Goal: Obtain resource: Obtain resource

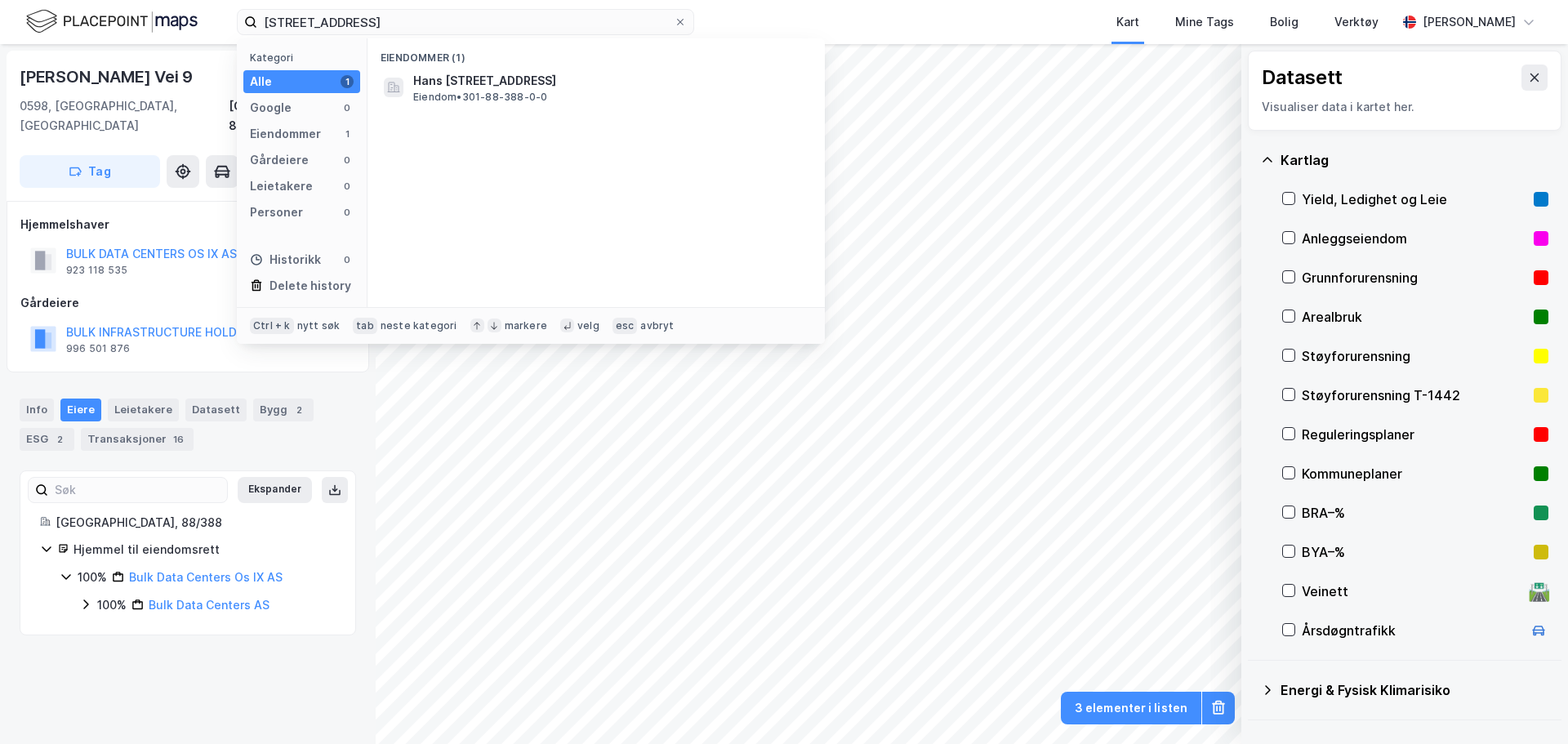
click at [140, 25] on div "88/388, [GEOGRAPHIC_DATA] Kategori Alle 1 Google 0 Eiendommer 1 Gårdeiere 0 Lei…" at bounding box center [784, 22] width 1568 height 44
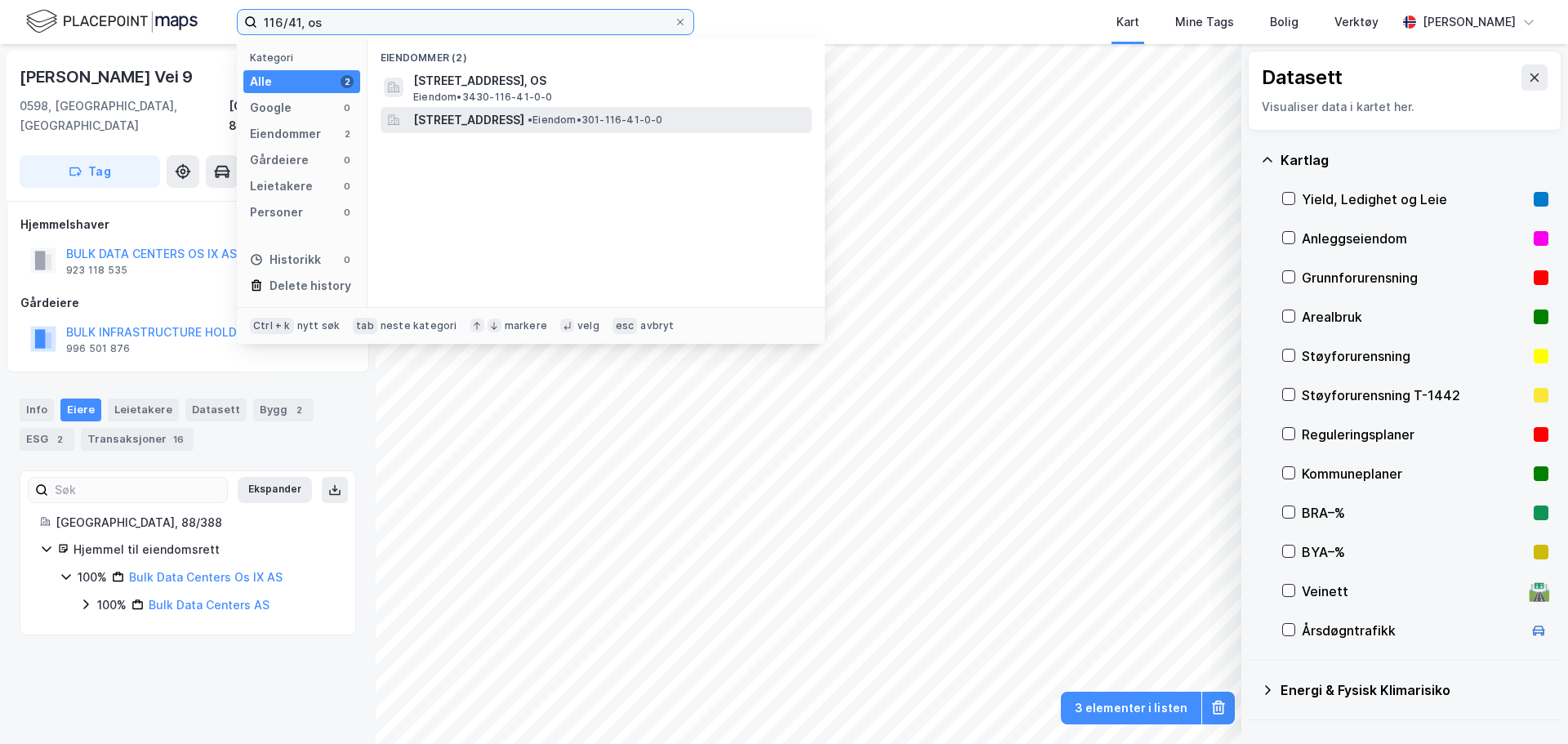
type input "116/41, os"
click at [504, 118] on span "[STREET_ADDRESS]" at bounding box center [469, 120] width 111 height 19
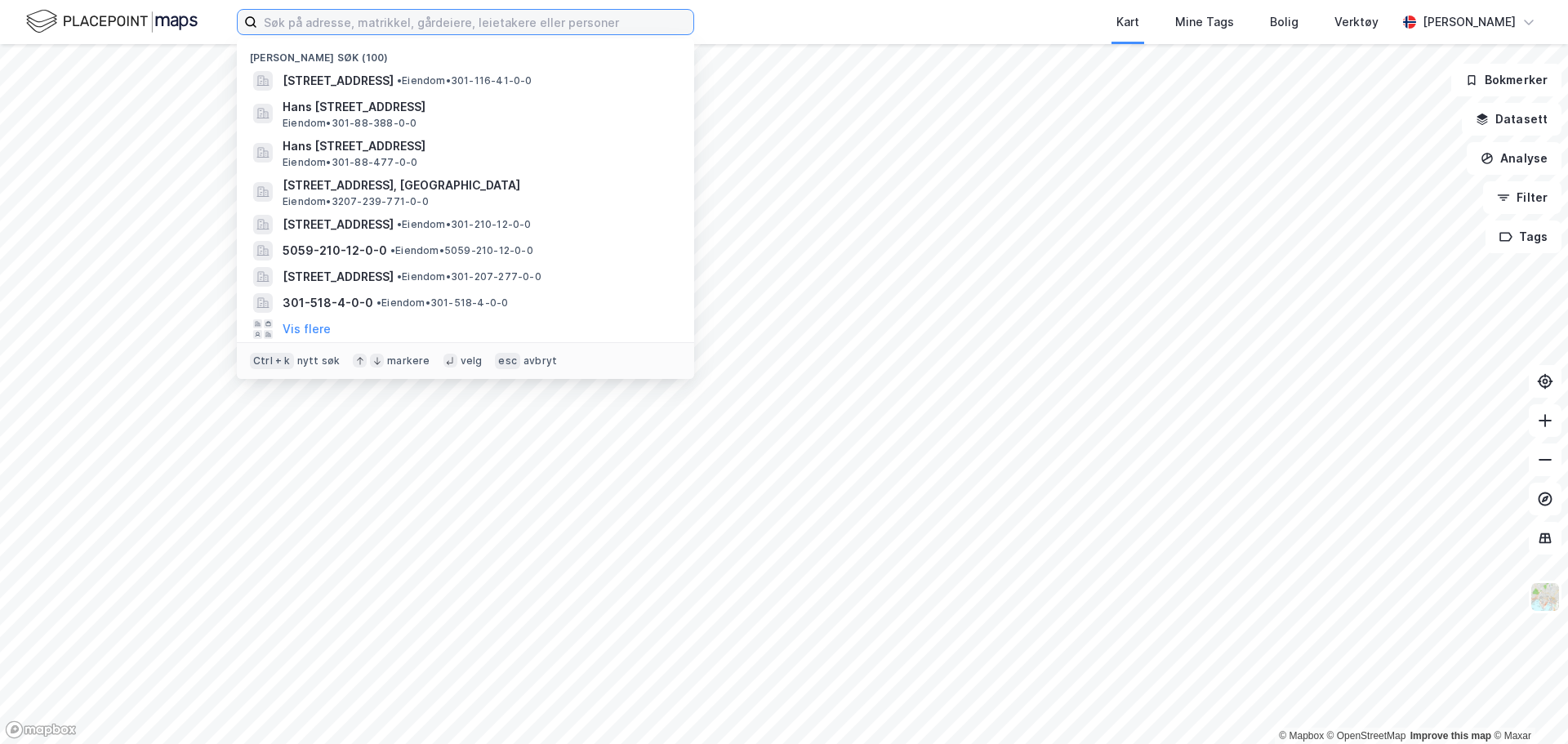
click at [337, 15] on input at bounding box center [474, 22] width 436 height 25
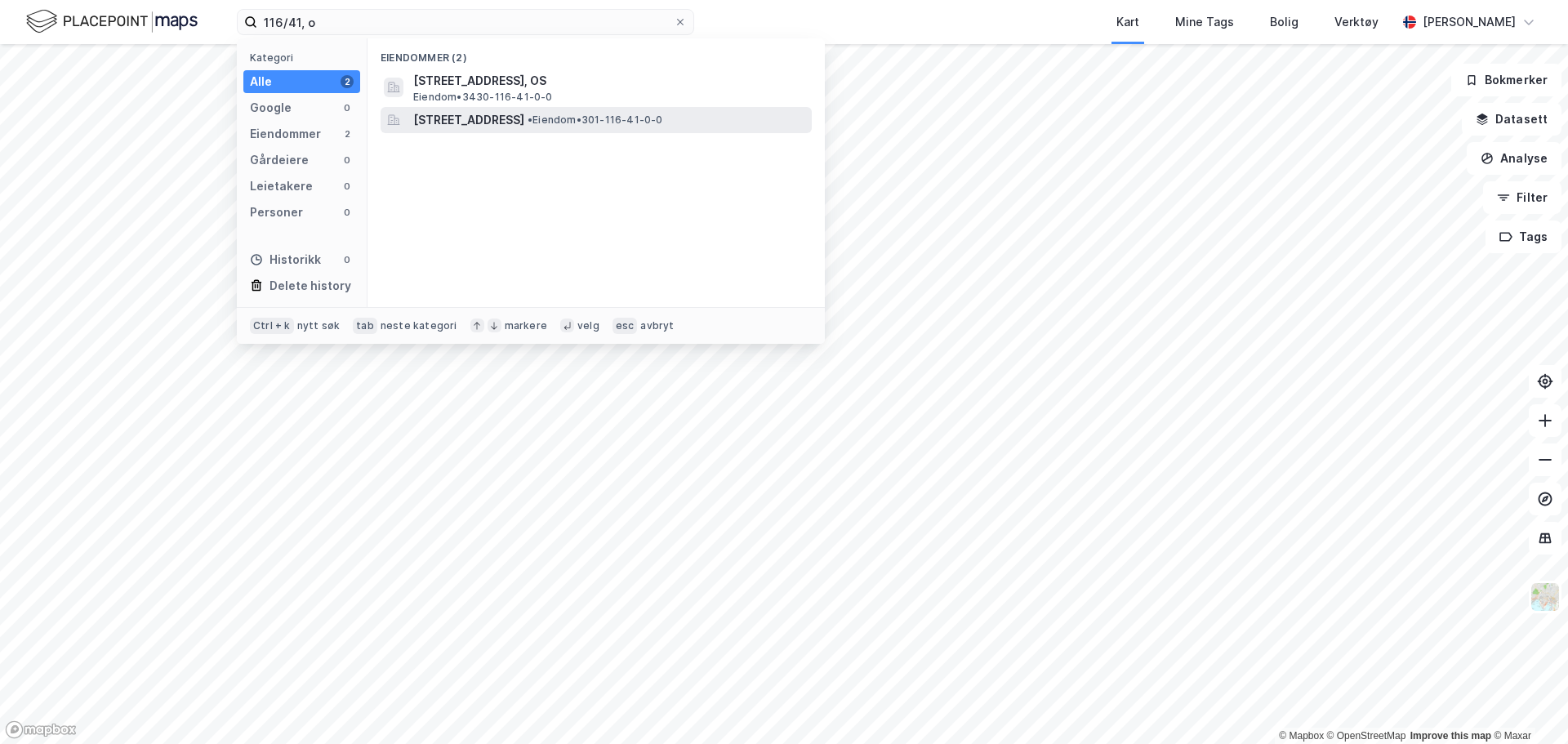
click at [483, 111] on span "[STREET_ADDRESS]" at bounding box center [469, 120] width 111 height 19
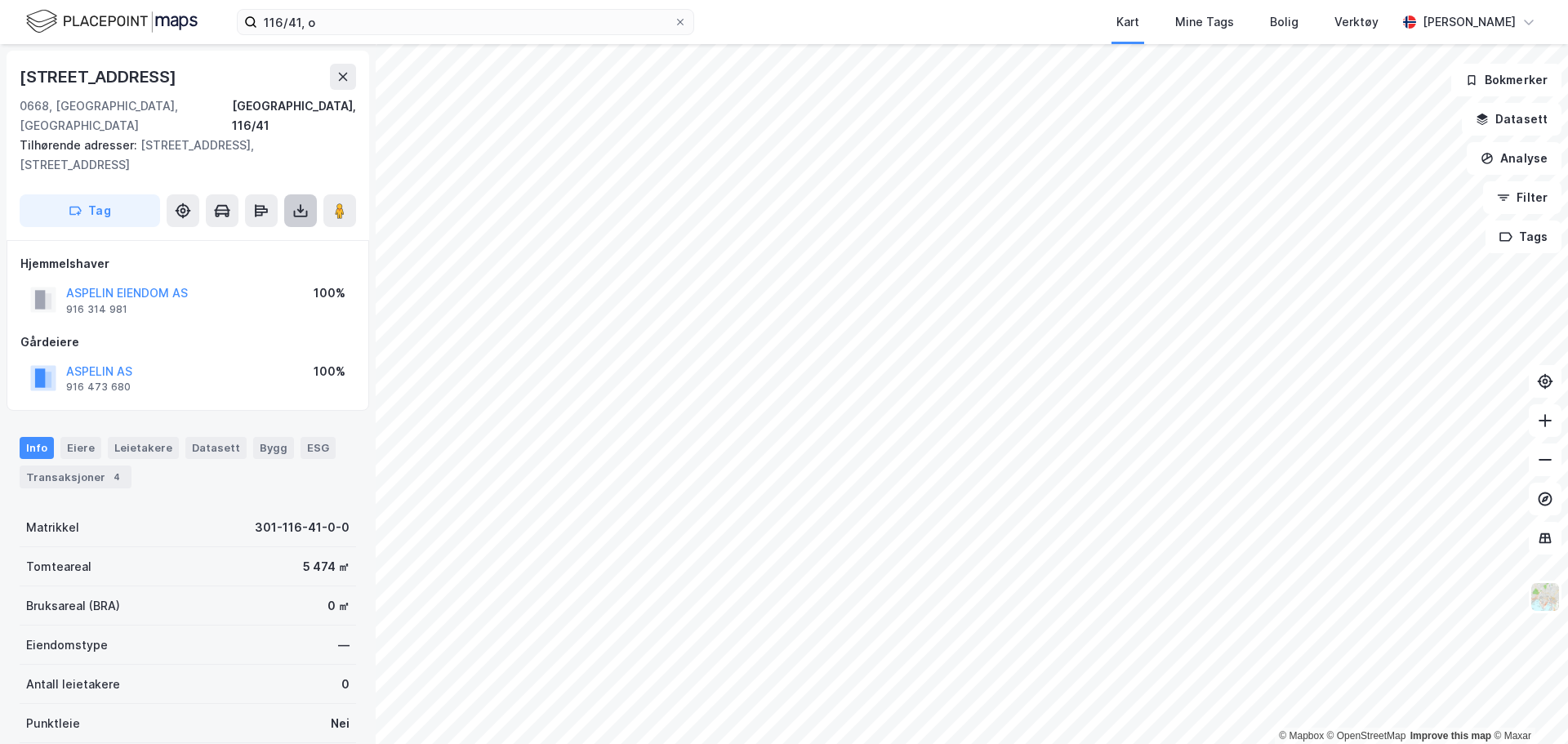
click at [288, 195] on button at bounding box center [300, 211] width 33 height 33
click at [270, 230] on div "Last ned grunnbok" at bounding box center [229, 243] width 173 height 26
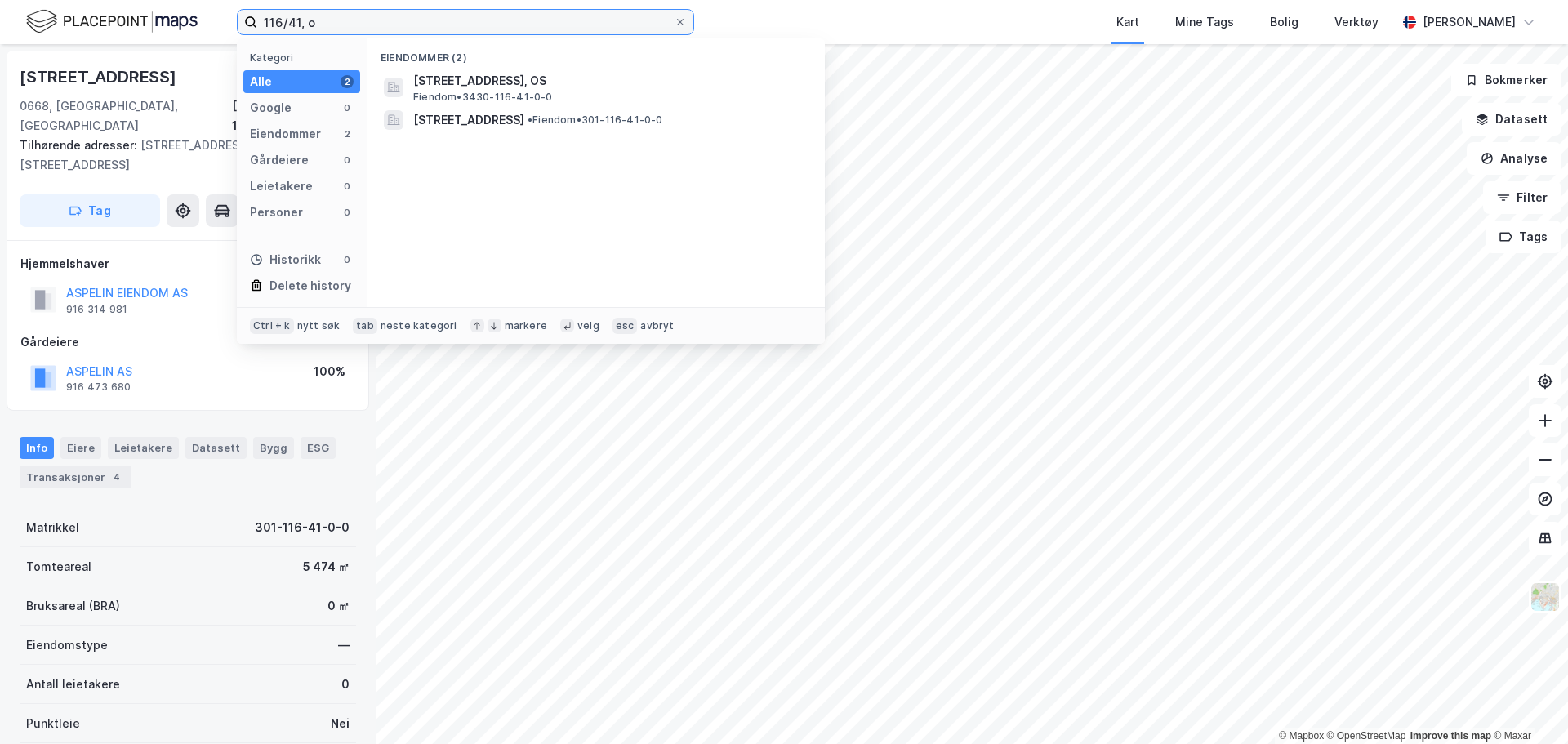
click at [290, 25] on input "116/41, o" at bounding box center [465, 22] width 416 height 25
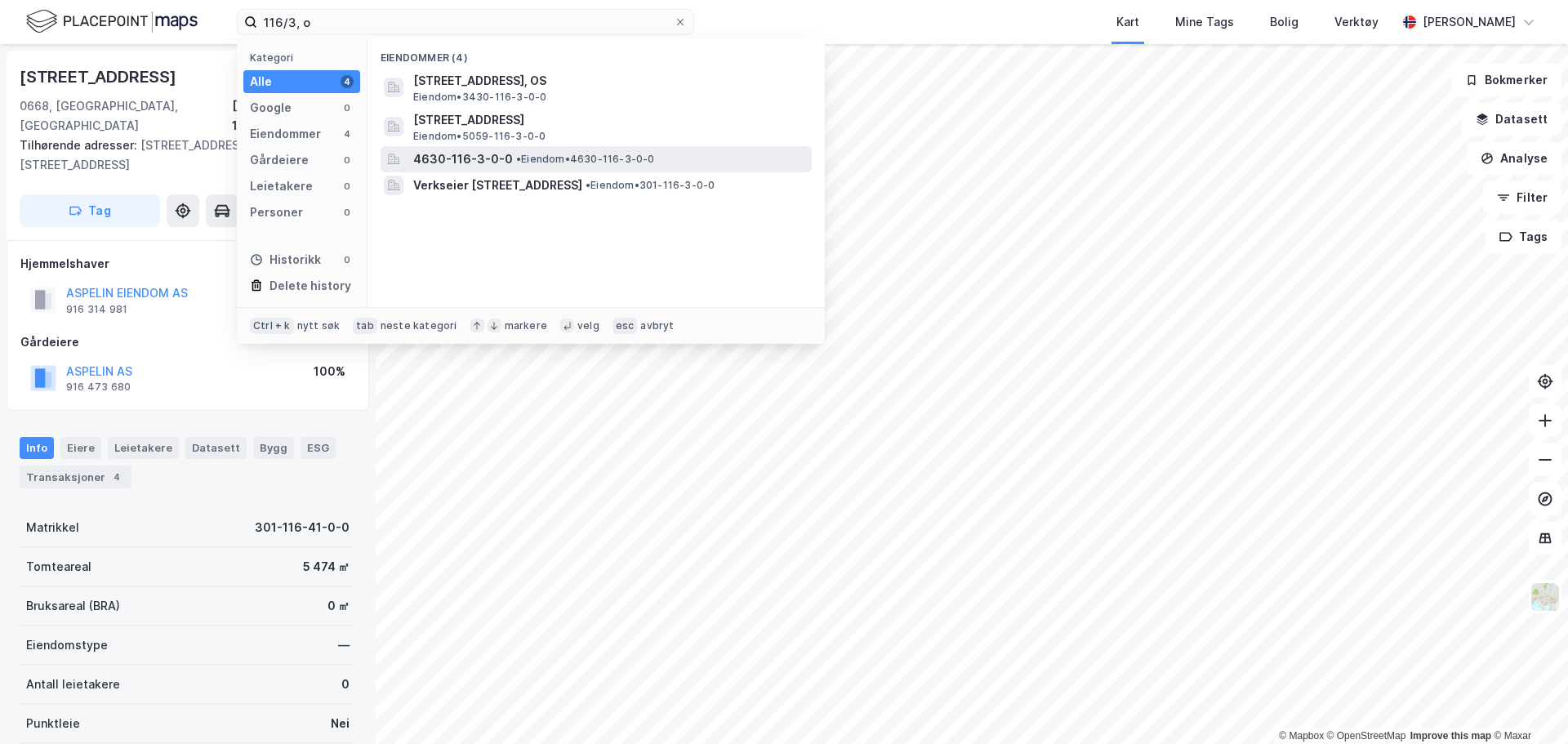
click at [559, 257] on div "Eiendommer (4) Stormyrveien 109, 2550, OS I ØSTERDALEN, OS Eiendom • 3430-116-3…" at bounding box center [595, 173] width 457 height 268
click at [444, 24] on input "116/3, o" at bounding box center [465, 22] width 416 height 25
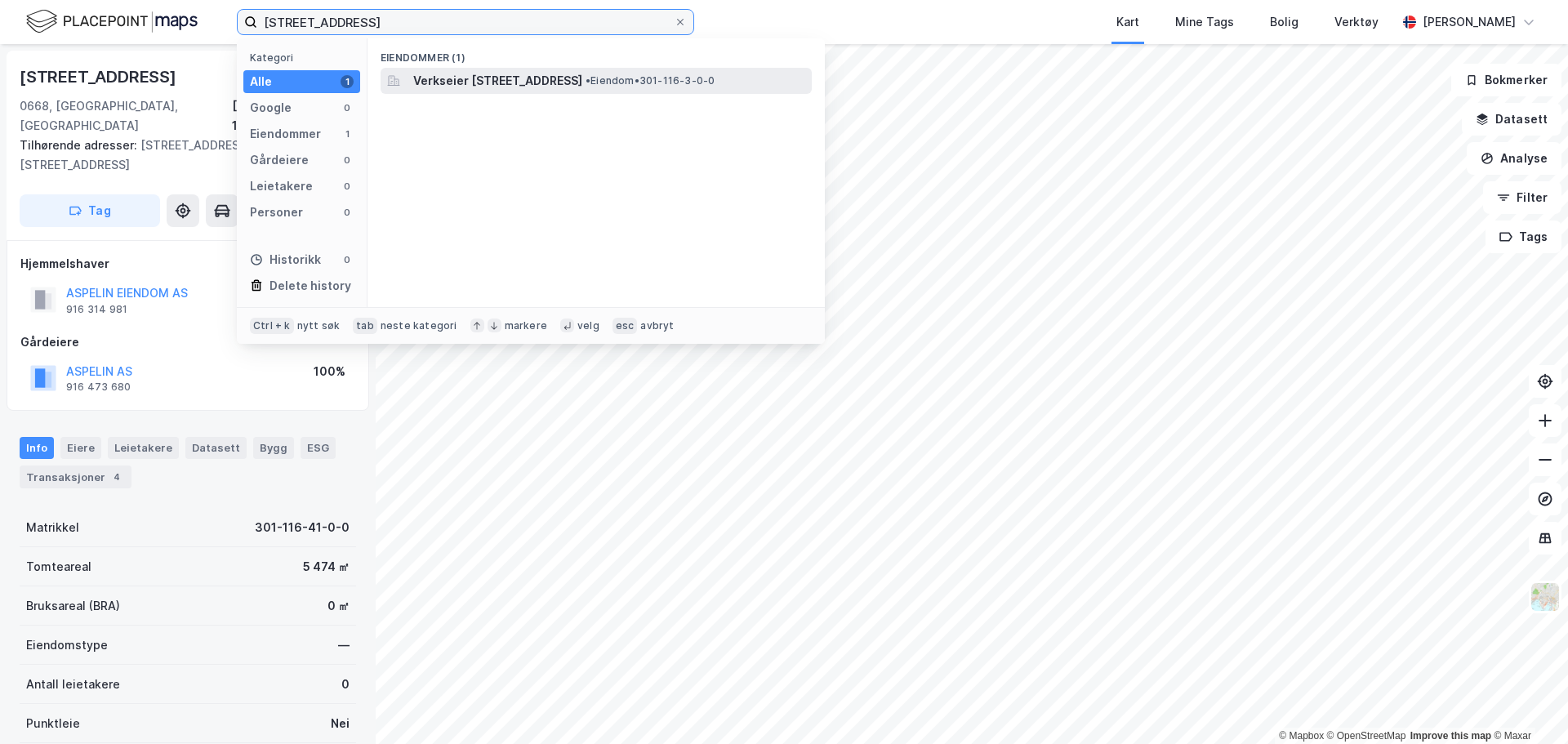
type input "116/3, oslo"
click at [492, 80] on span "Verkseier Furulunds vei 4, 0668, OSLO, OSLO" at bounding box center [497, 81] width 169 height 19
